Goal: Task Accomplishment & Management: Complete application form

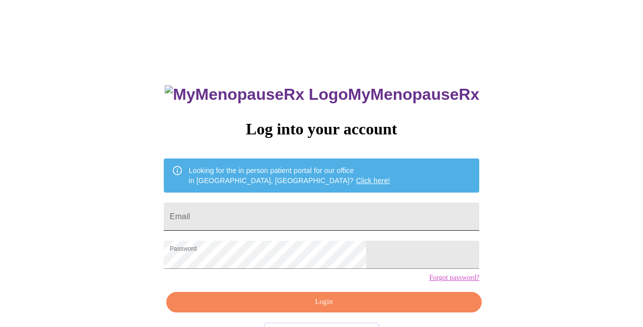
click at [282, 208] on input "Email" at bounding box center [321, 217] width 315 height 28
type input "[EMAIL_ADDRESS][DOMAIN_NAME]"
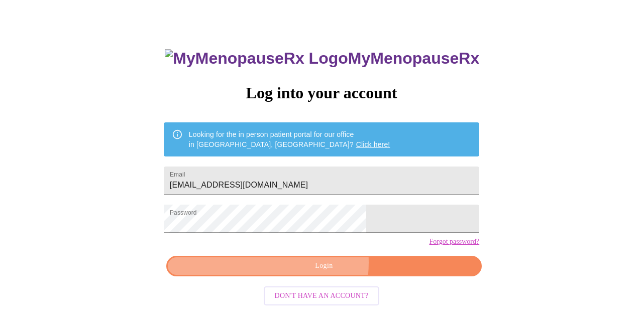
click at [307, 273] on span "Login" at bounding box center [324, 266] width 292 height 13
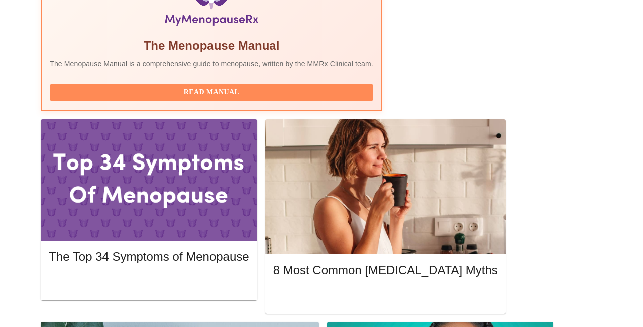
scroll to position [388, 0]
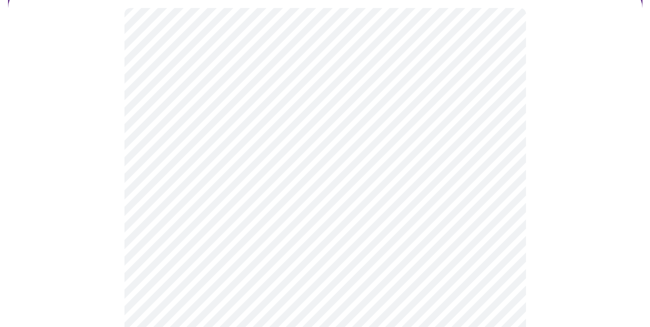
scroll to position [100, 0]
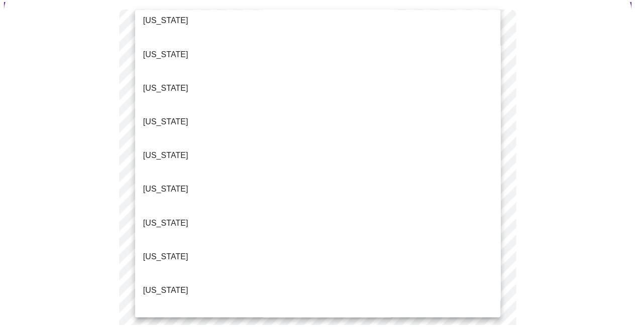
scroll to position [703, 0]
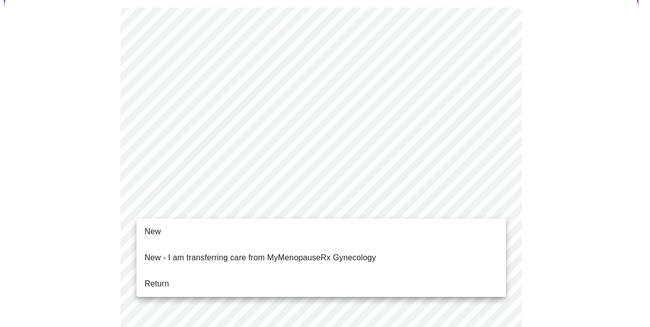
click at [197, 277] on li "Return" at bounding box center [322, 284] width 370 height 18
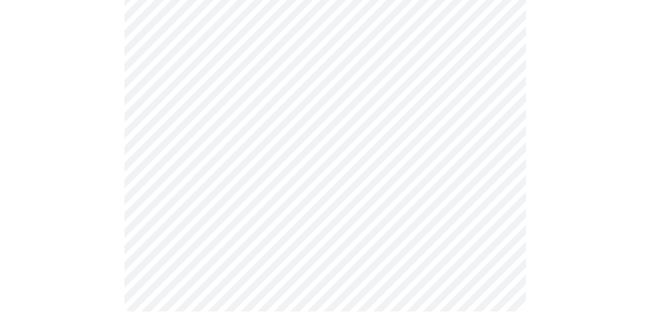
scroll to position [0, 0]
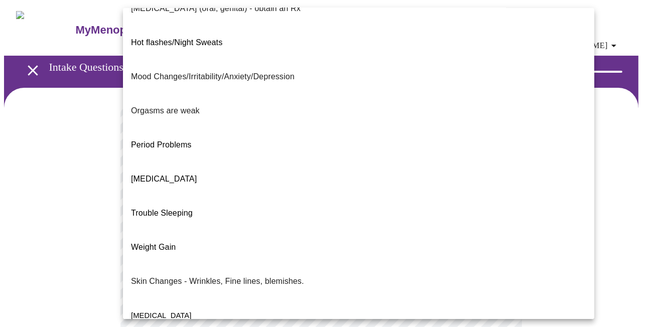
scroll to position [193, 0]
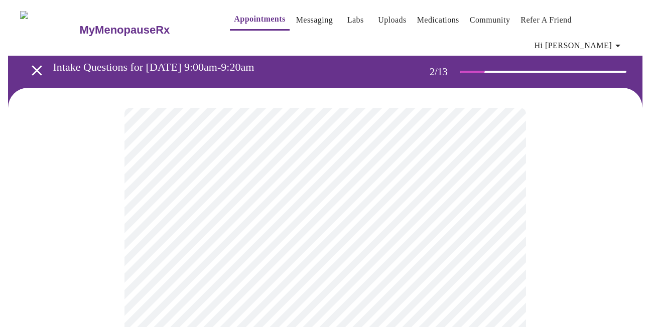
scroll to position [201, 0]
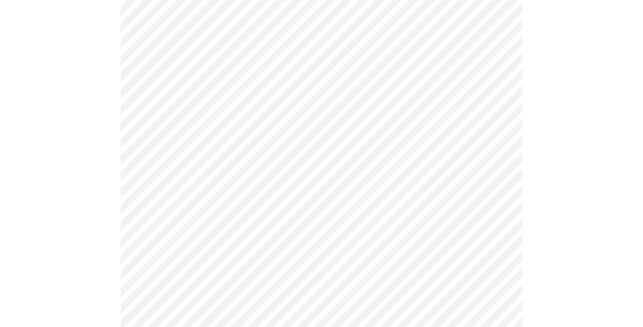
click at [227, 115] on body "MyMenopauseRx Appointments Messaging Labs Uploads Medications Community Refer a…" at bounding box center [321, 155] width 635 height 705
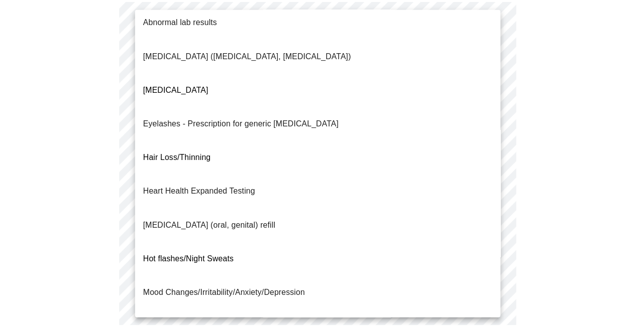
scroll to position [0, 0]
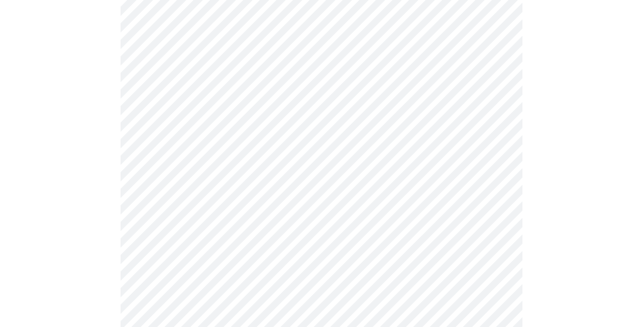
scroll to position [301, 0]
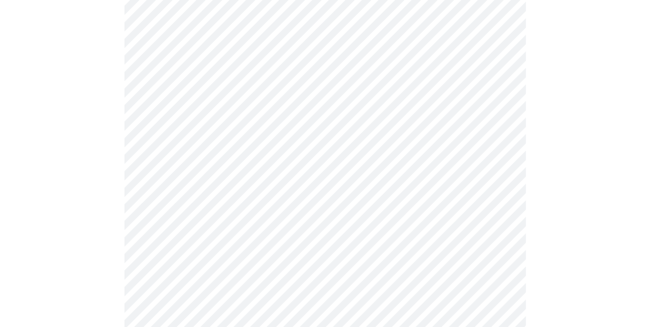
click at [350, 110] on body "MyMenopauseRx Appointments Messaging Labs Uploads Medications Community Refer a…" at bounding box center [325, 52] width 642 height 699
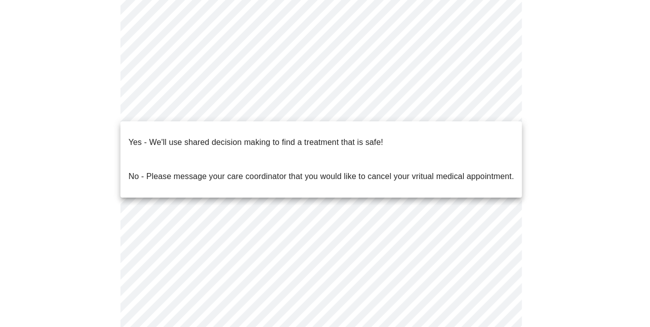
click at [354, 171] on p "No - Please message your care coordinator that you would like to cancel your vr…" at bounding box center [322, 177] width 386 height 12
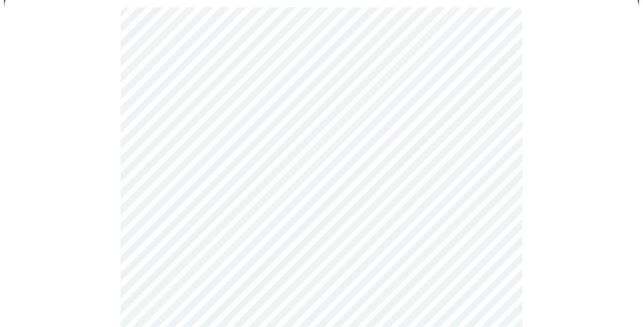
scroll to position [151, 0]
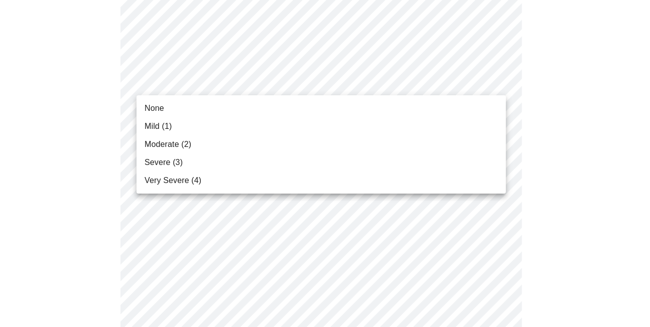
click at [291, 140] on li "Moderate (2)" at bounding box center [322, 145] width 370 height 18
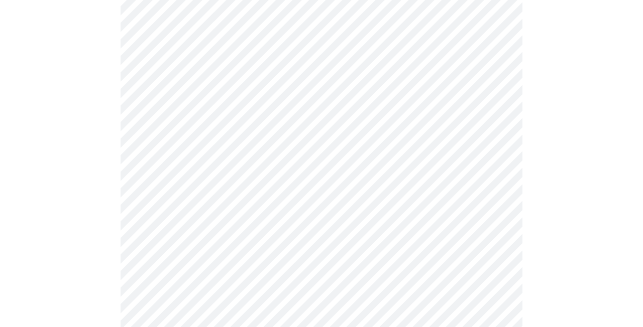
scroll to position [201, 0]
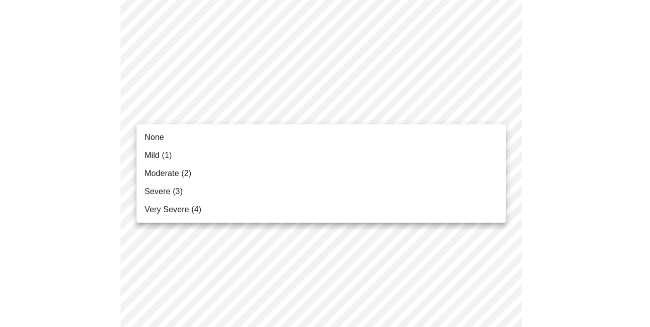
click at [281, 135] on li "None" at bounding box center [322, 138] width 370 height 18
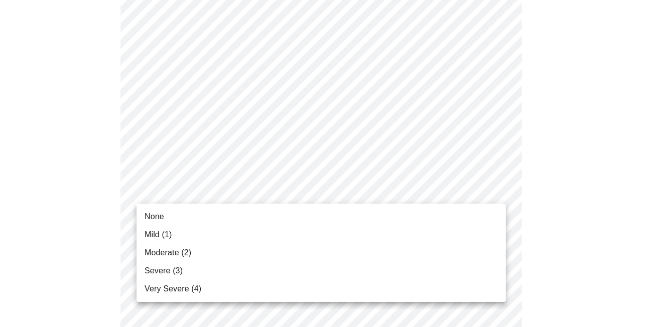
click at [296, 269] on li "Severe (3)" at bounding box center [322, 271] width 370 height 18
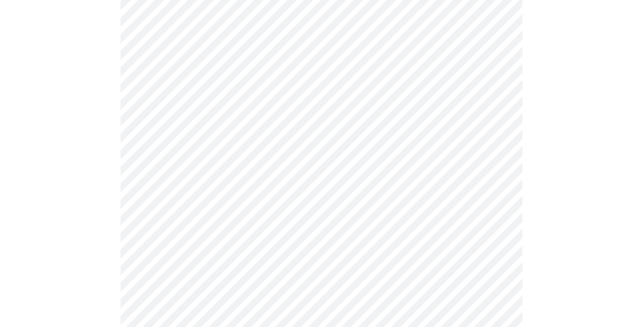
scroll to position [352, 0]
click at [274, 119] on body "MyMenopauseRx Appointments Messaging Labs Uploads Medications Community Refer a…" at bounding box center [321, 306] width 635 height 1307
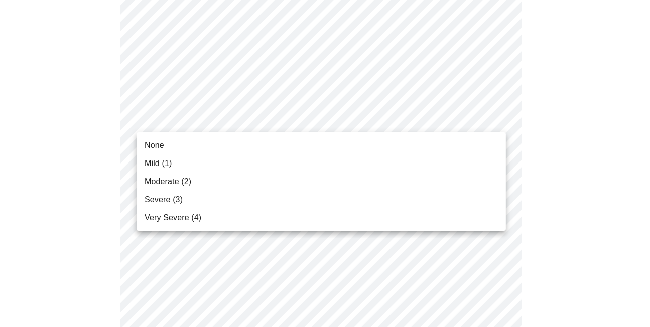
click at [274, 161] on li "Mild (1)" at bounding box center [322, 164] width 370 height 18
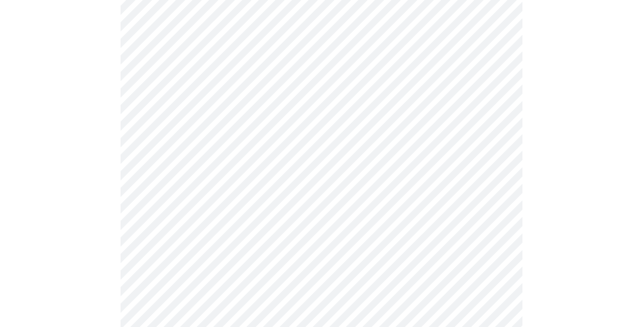
scroll to position [402, 0]
click at [269, 132] on body "MyMenopauseRx Appointments Messaging Labs Uploads Medications Community Refer a…" at bounding box center [321, 248] width 635 height 1293
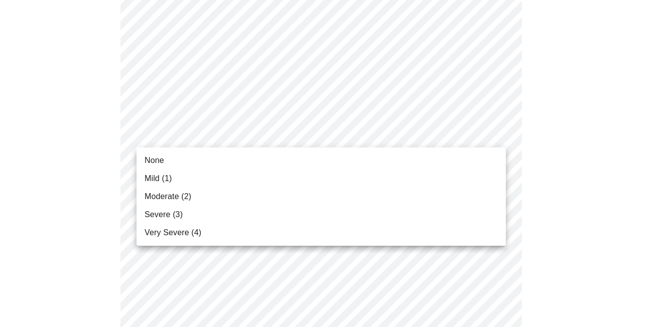
click at [271, 176] on li "Mild (1)" at bounding box center [322, 179] width 370 height 18
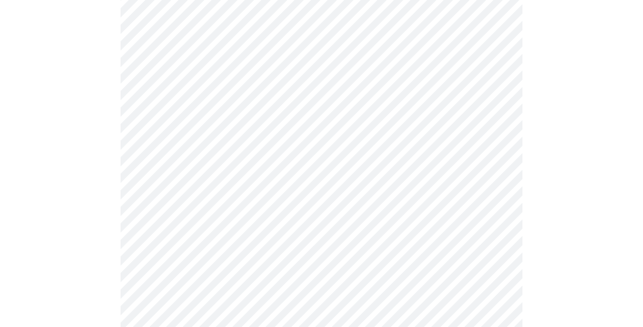
scroll to position [502, 0]
click at [271, 103] on body "MyMenopauseRx Appointments Messaging Labs Uploads Medications Community Refer a…" at bounding box center [321, 141] width 635 height 1279
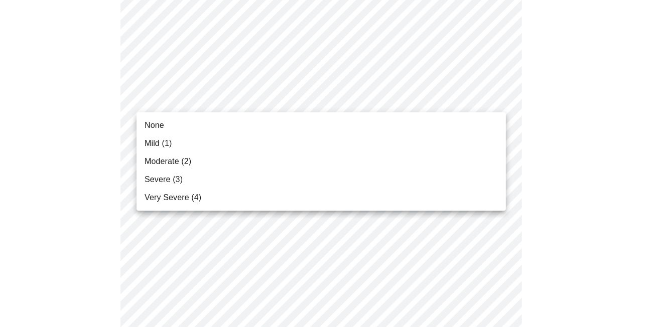
click at [276, 161] on li "Moderate (2)" at bounding box center [322, 162] width 370 height 18
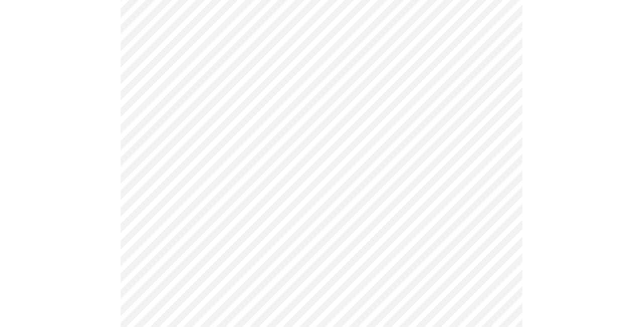
scroll to position [653, 0]
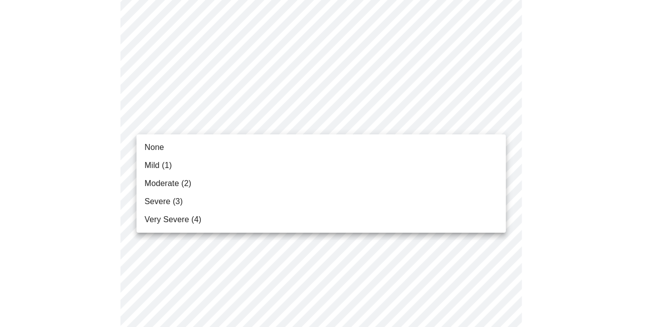
click at [279, 152] on li "None" at bounding box center [322, 148] width 370 height 18
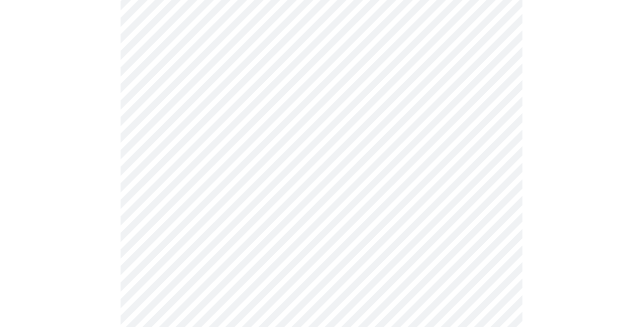
scroll to position [753, 0]
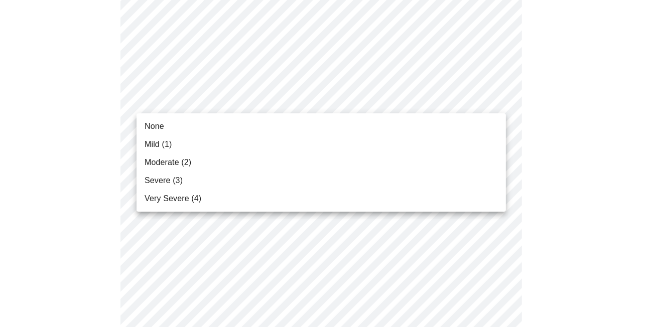
click at [263, 130] on li "None" at bounding box center [322, 127] width 370 height 18
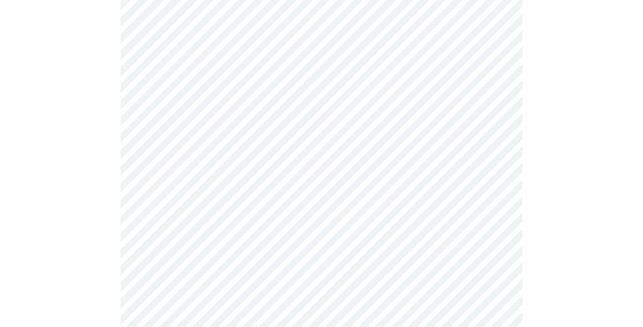
scroll to position [854, 0]
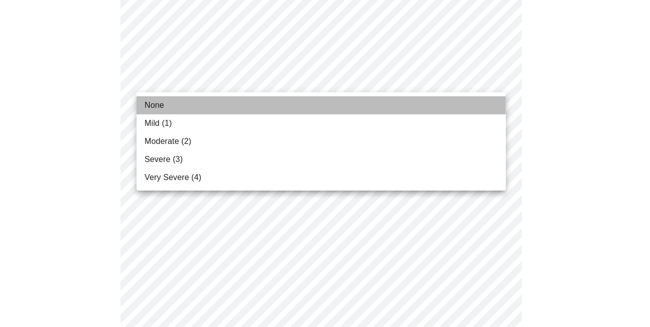
click at [273, 111] on li "None" at bounding box center [322, 105] width 370 height 18
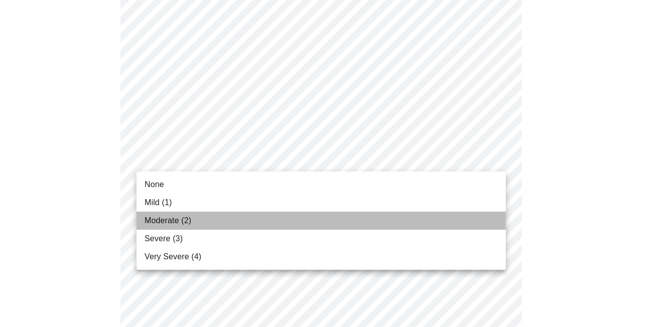
click at [283, 218] on li "Moderate (2)" at bounding box center [322, 221] width 370 height 18
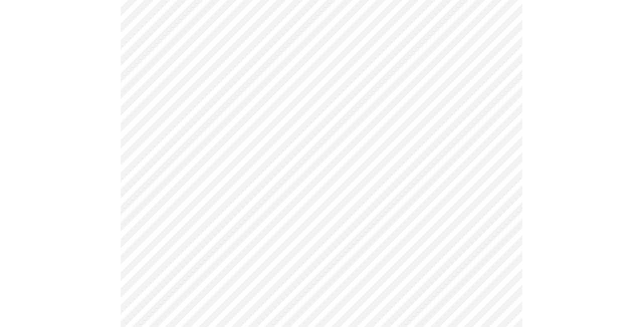
scroll to position [552, 0]
click at [339, 132] on body "MyMenopauseRx Appointments Messaging Labs Uploads Medications Community Refer a…" at bounding box center [321, 56] width 635 height 1209
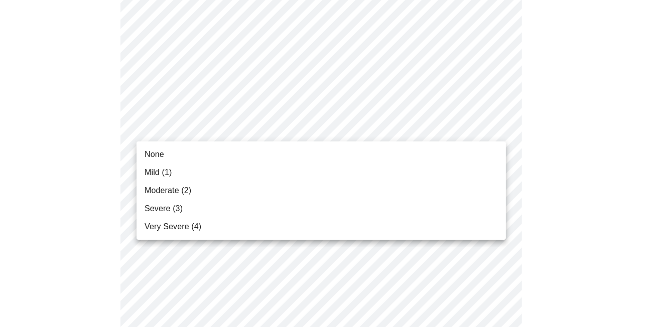
click at [335, 184] on li "Moderate (2)" at bounding box center [322, 191] width 370 height 18
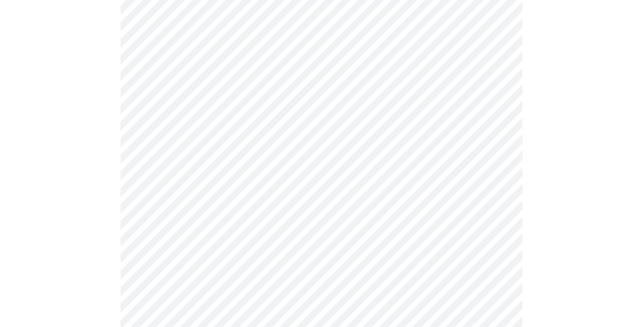
scroll to position [502, 0]
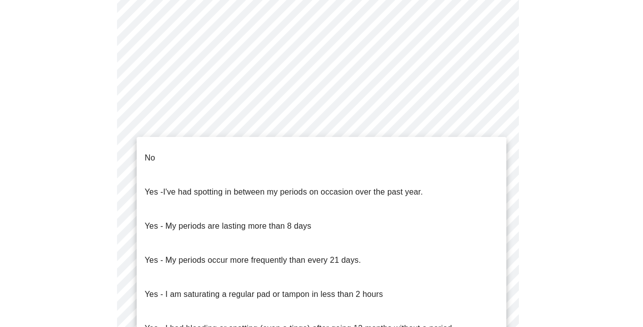
click at [321, 128] on body "MyMenopauseRx Appointments Messaging Labs Uploads Medications Community Refer a…" at bounding box center [321, 4] width 635 height 1004
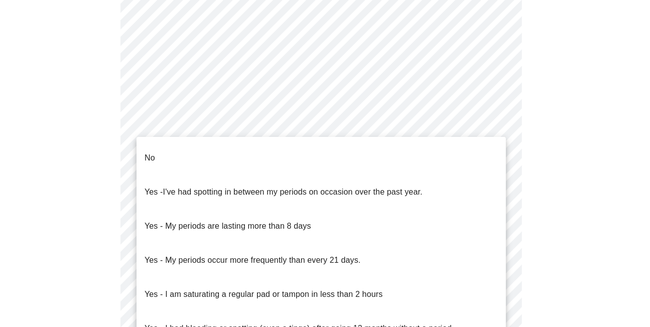
click at [320, 188] on span "I've had spotting in between my periods on occasion over the past year." at bounding box center [293, 192] width 260 height 9
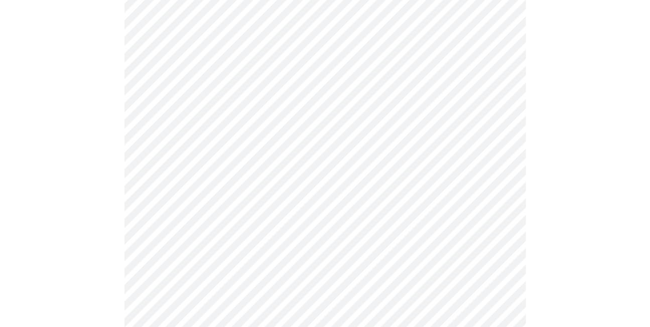
click at [377, 204] on body "MyMenopauseRx Appointments Messaging Labs Uploads Medications Community Refer a…" at bounding box center [325, 1] width 642 height 998
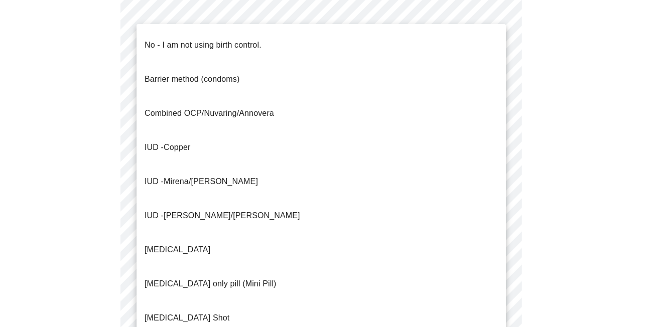
click at [376, 267] on li "[MEDICAL_DATA] only pill (Mini Pill)" at bounding box center [322, 284] width 370 height 34
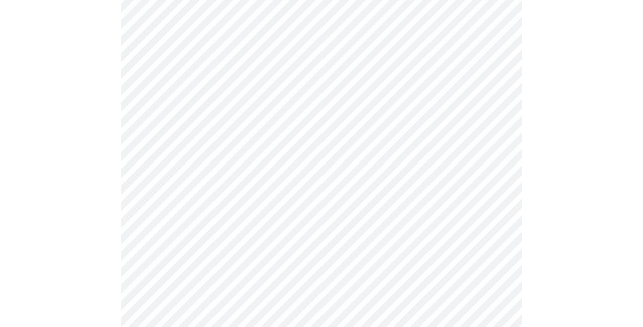
scroll to position [603, 0]
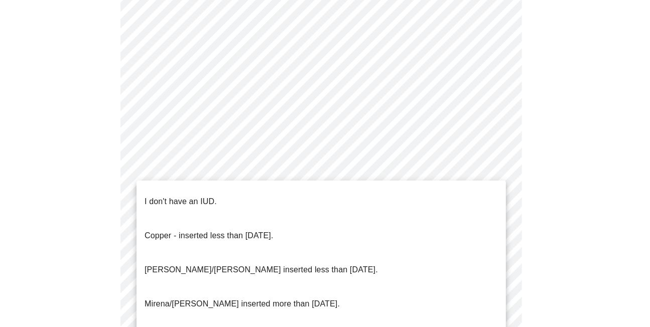
click at [360, 198] on li "I don't have an IUD." at bounding box center [322, 202] width 370 height 34
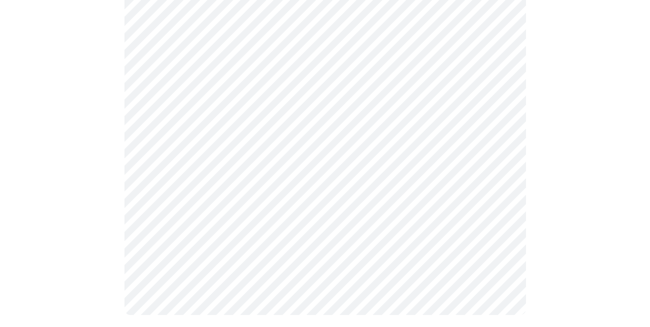
scroll to position [658, 0]
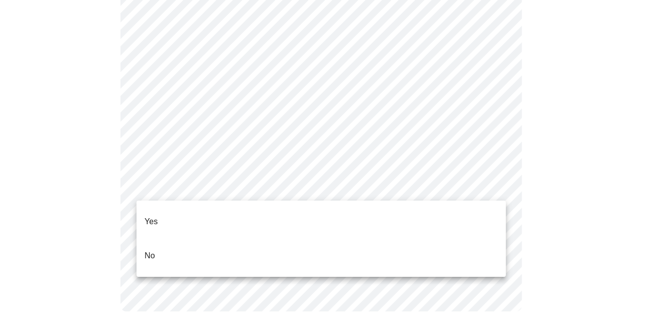
click at [360, 221] on li "Yes" at bounding box center [322, 222] width 370 height 34
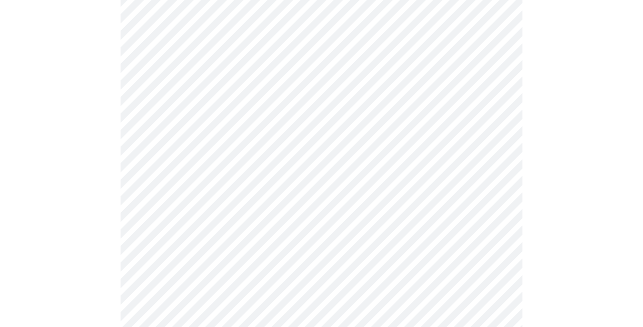
scroll to position [2712, 0]
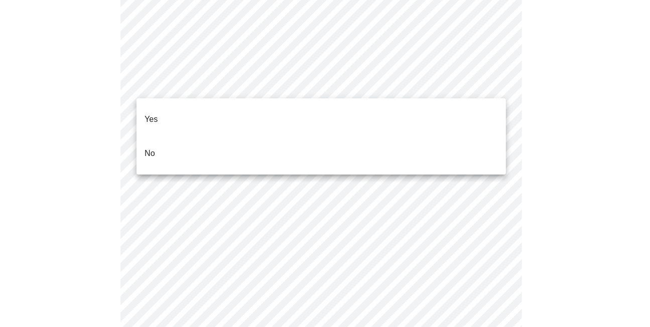
click at [318, 137] on li "No" at bounding box center [322, 154] width 370 height 34
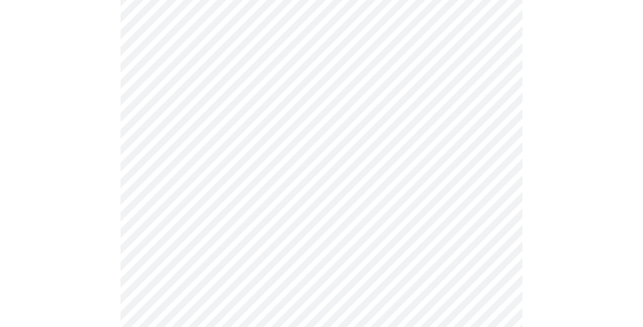
scroll to position [879, 0]
